Goal: Transaction & Acquisition: Purchase product/service

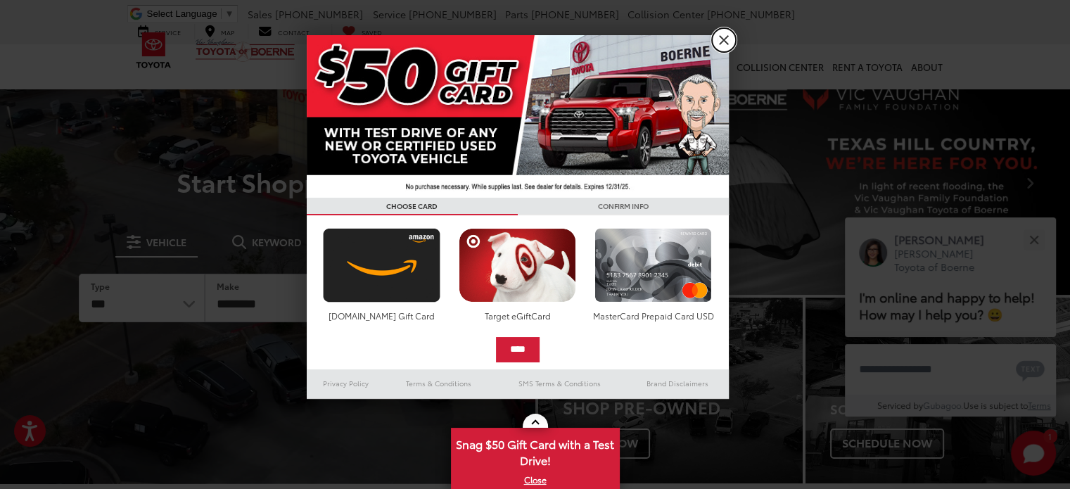
click at [723, 42] on link "X" at bounding box center [724, 40] width 24 height 24
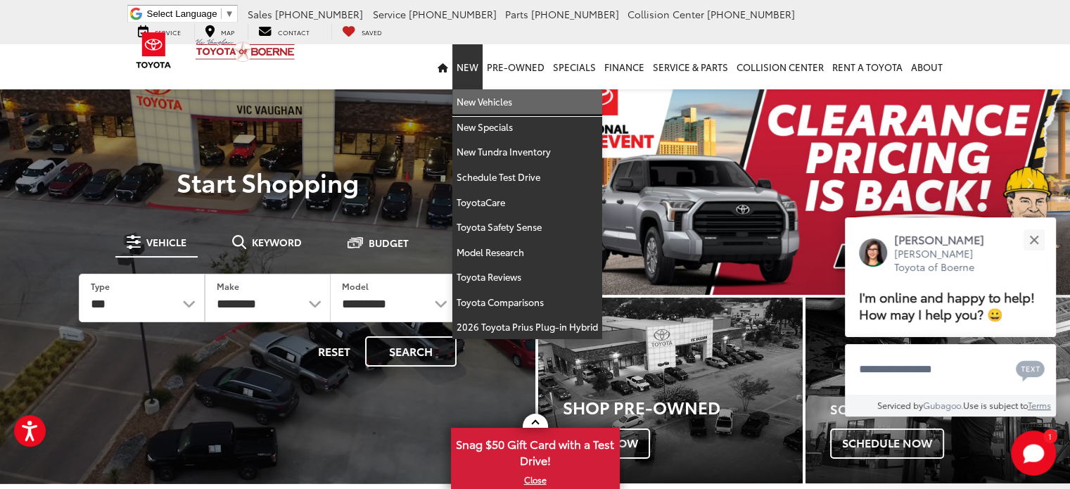
click at [476, 108] on link "New Vehicles" at bounding box center [527, 101] width 150 height 25
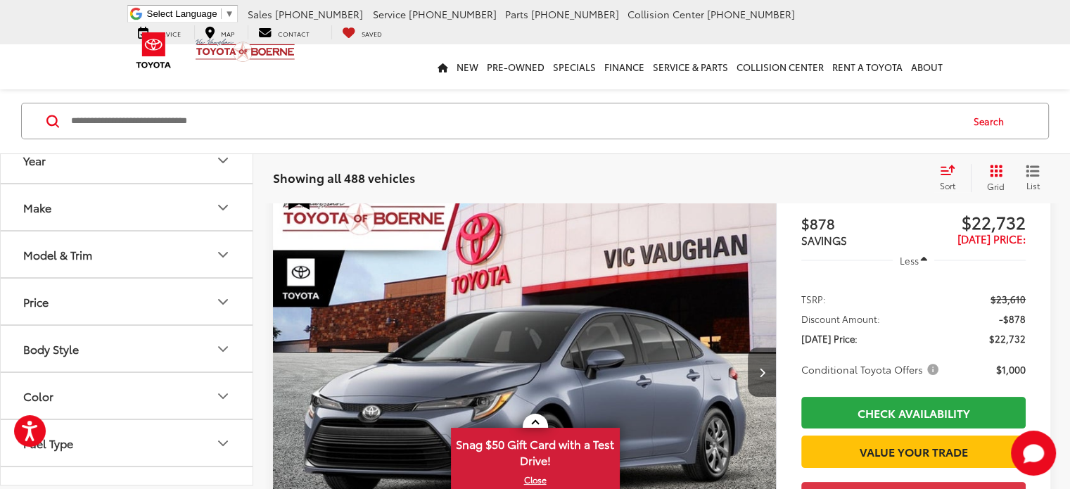
scroll to position [141, 0]
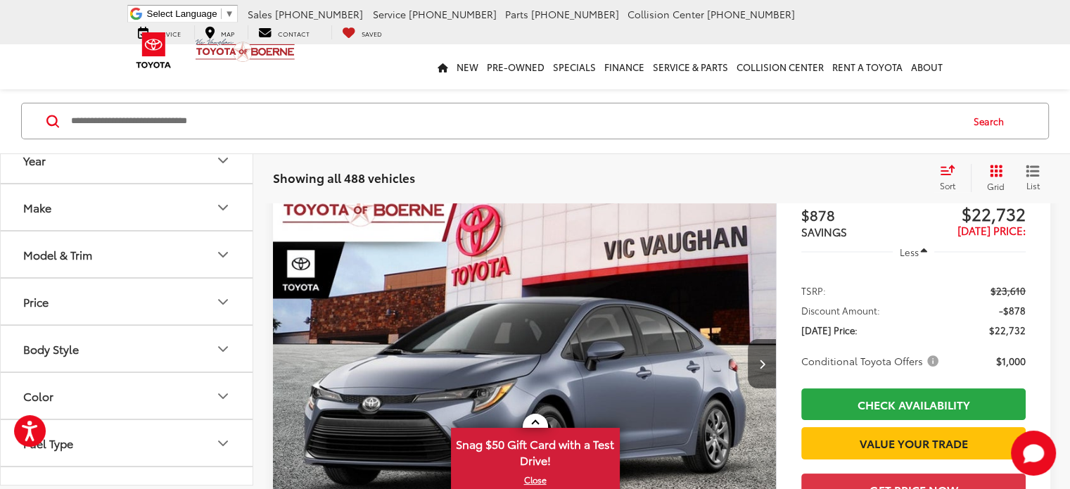
drag, startPoint x: 1079, startPoint y: 18, endPoint x: 1078, endPoint y: 28, distance: 10.0
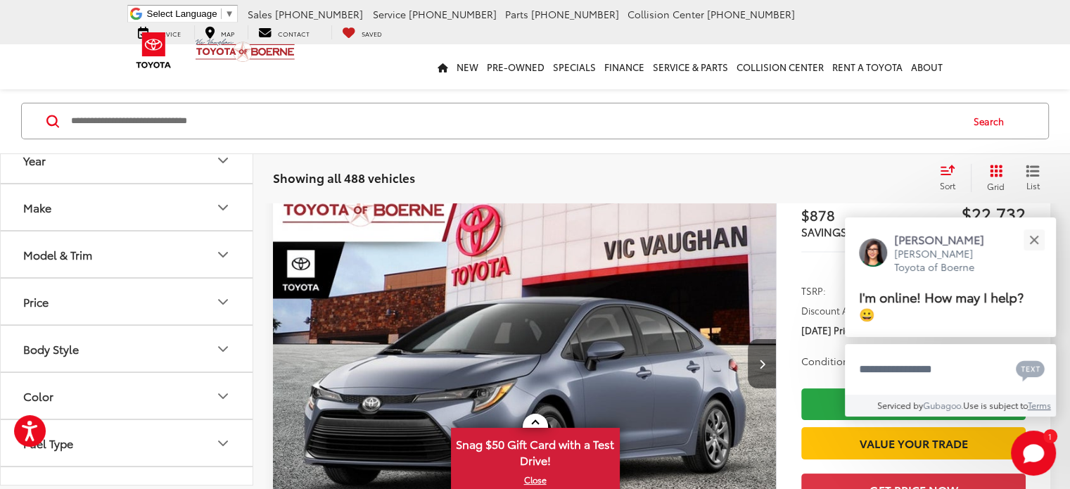
click at [108, 241] on button "Model & Trim" at bounding box center [127, 255] width 253 height 46
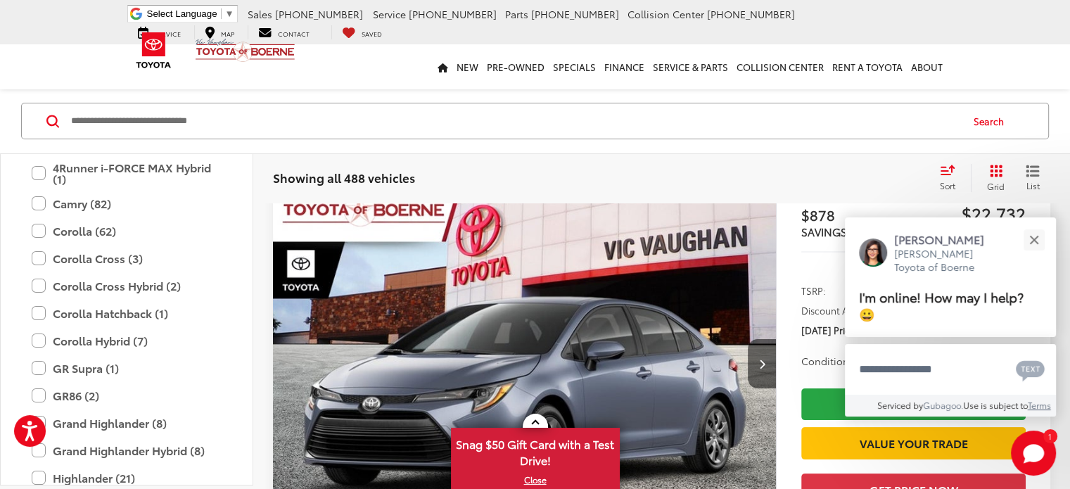
scroll to position [198, 0]
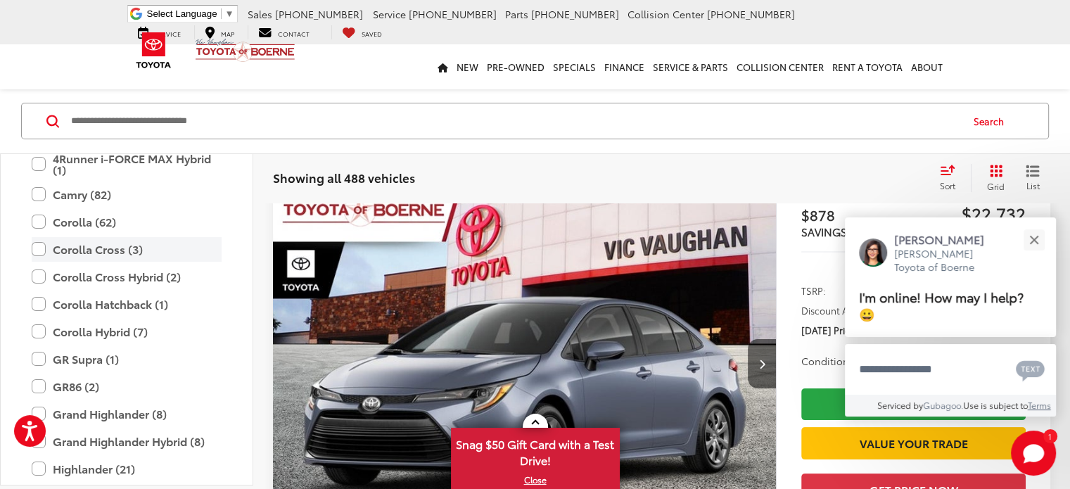
click at [75, 255] on label "Corolla Cross (3)" at bounding box center [127, 249] width 190 height 25
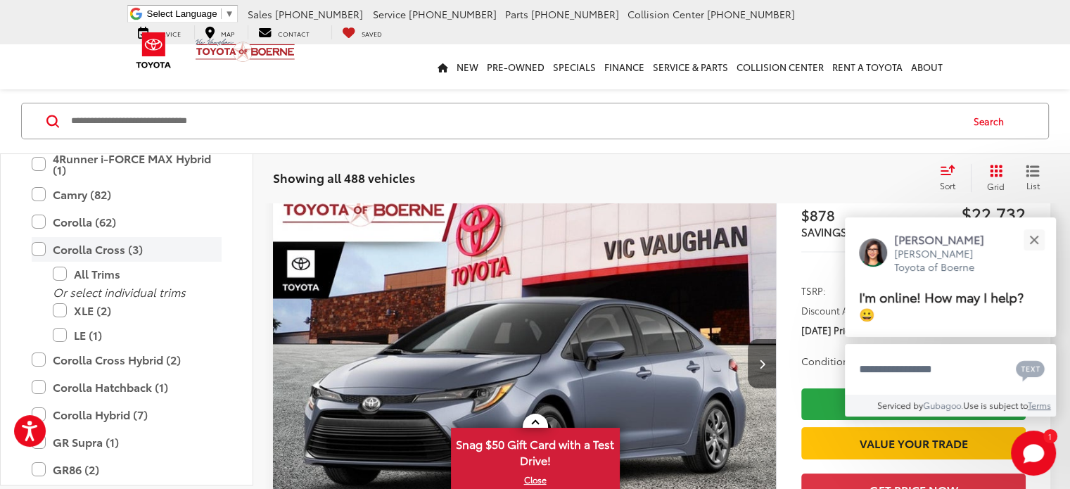
scroll to position [110, 0]
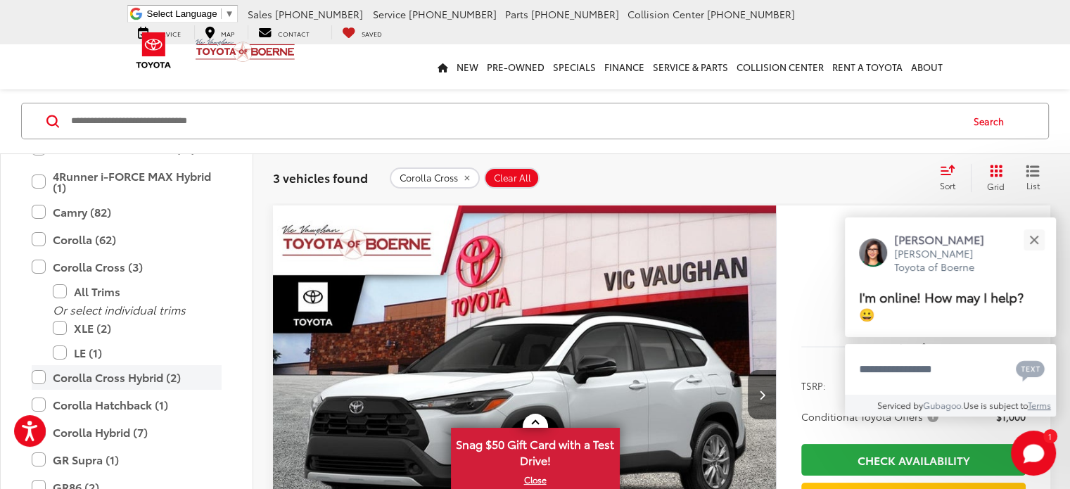
click at [113, 372] on label "Corolla Cross Hybrid (2)" at bounding box center [127, 377] width 190 height 25
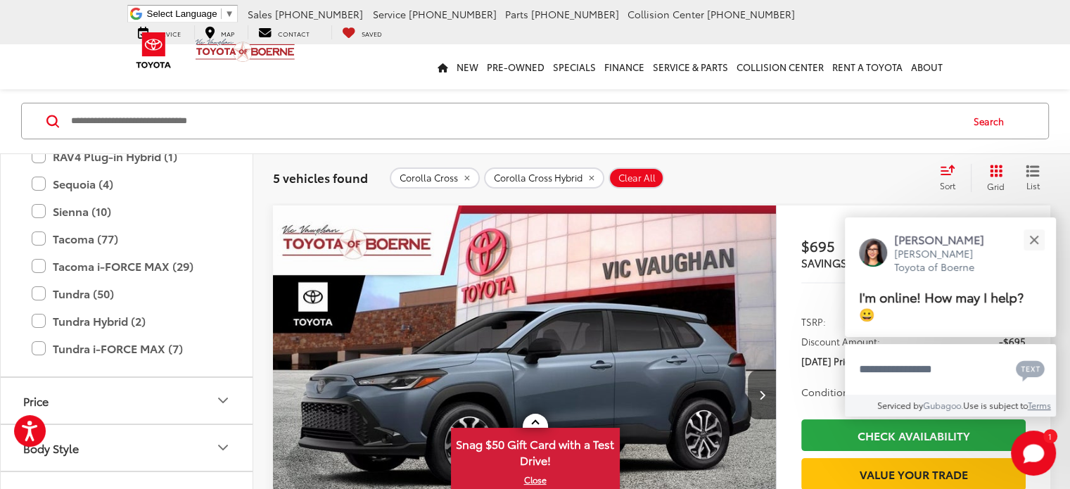
scroll to position [716, 0]
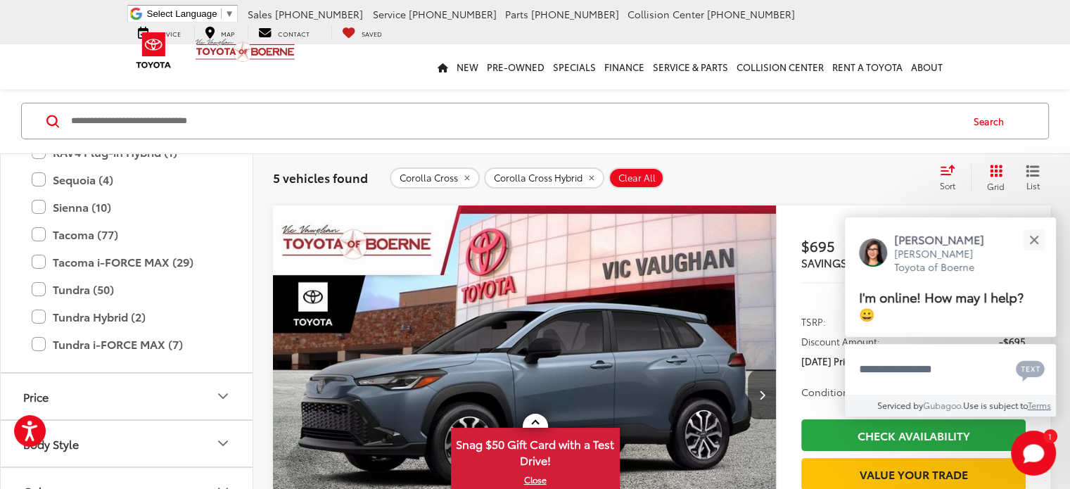
click at [954, 174] on icon "Select sort value" at bounding box center [947, 170] width 15 height 11
click at [1030, 240] on button "Close" at bounding box center [1034, 239] width 30 height 30
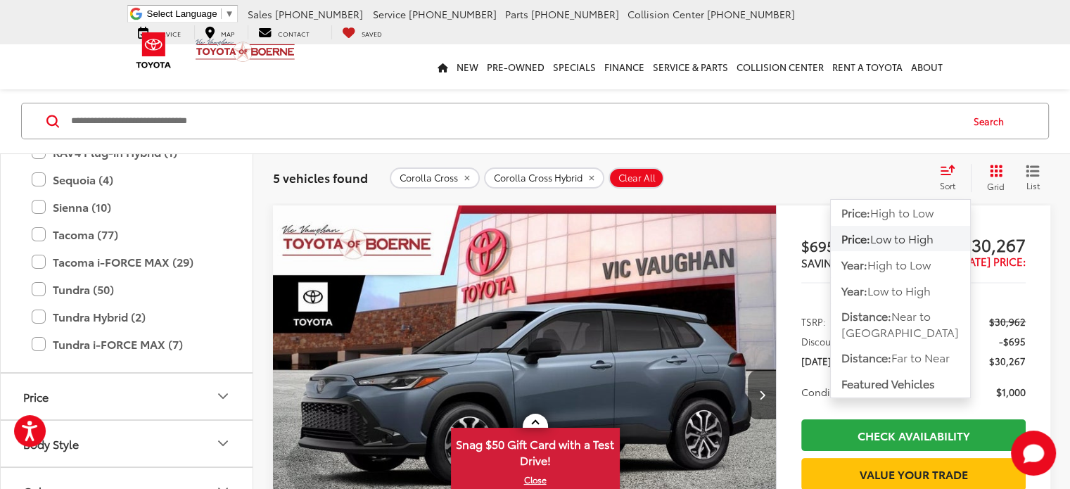
click at [899, 241] on span "Low to High" at bounding box center [901, 238] width 63 height 16
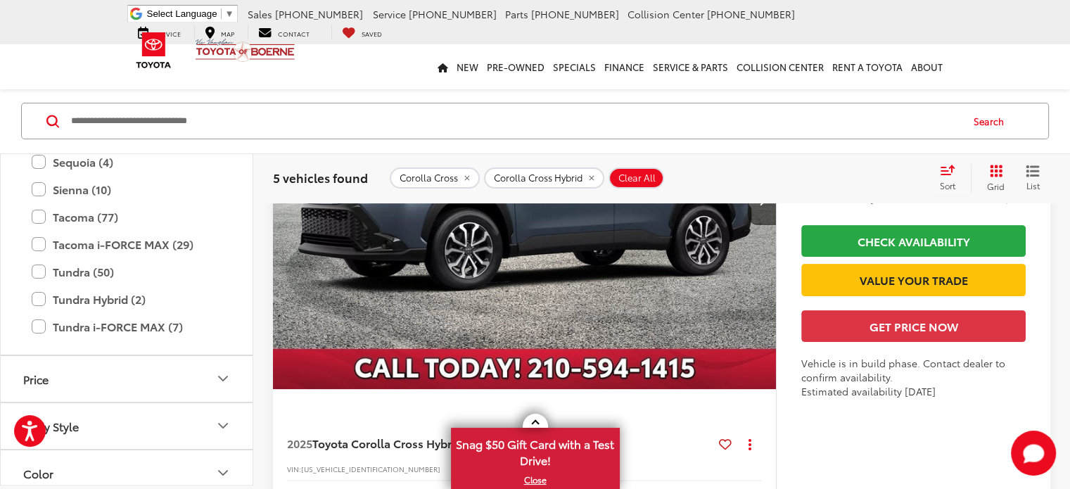
scroll to position [343, 0]
